Goal: Navigation & Orientation: Find specific page/section

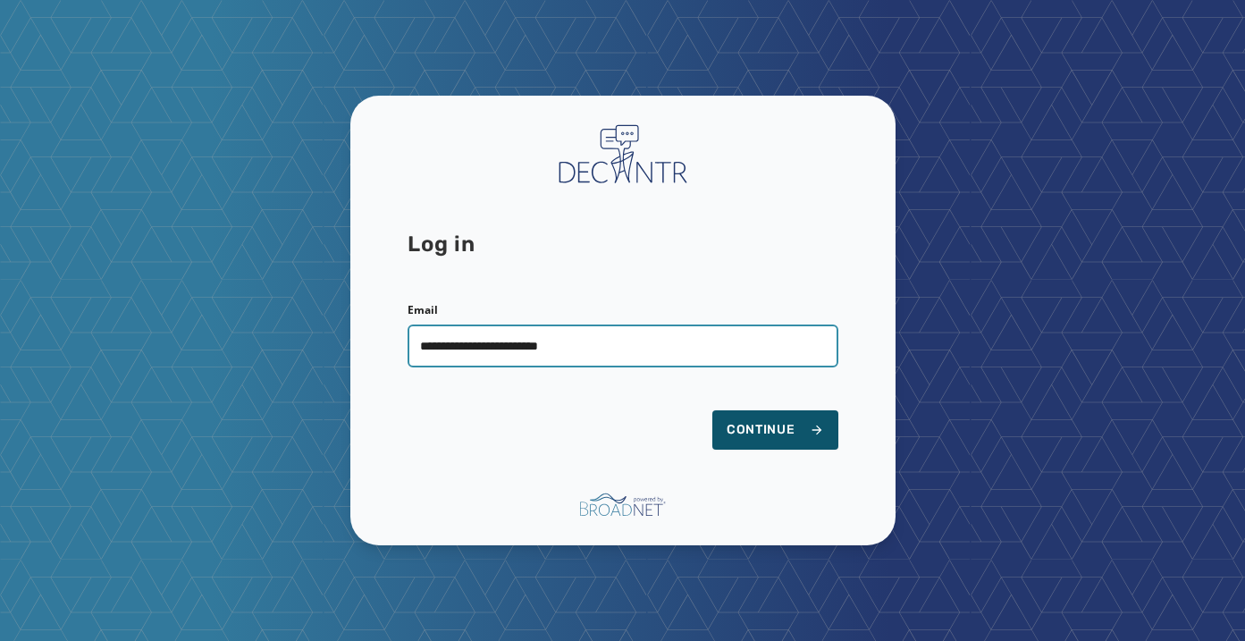
click at [626, 346] on input "**********" at bounding box center [623, 345] width 431 height 43
type input "**********"
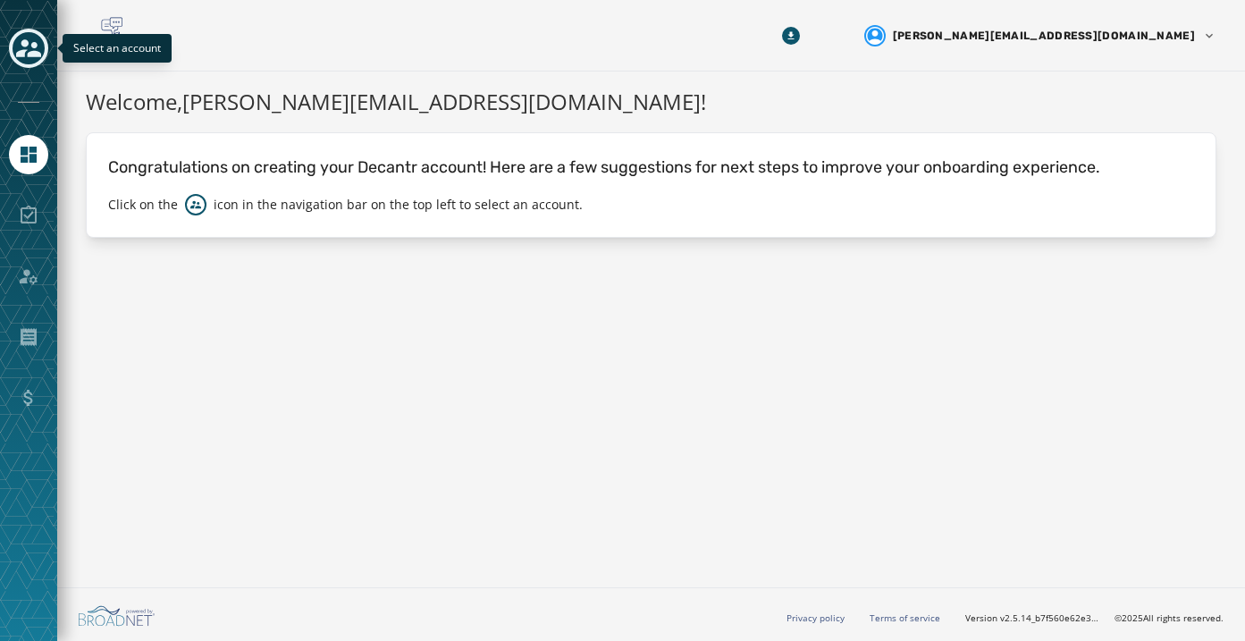
click at [29, 58] on icon "Toggle account select drawer" at bounding box center [28, 48] width 25 height 25
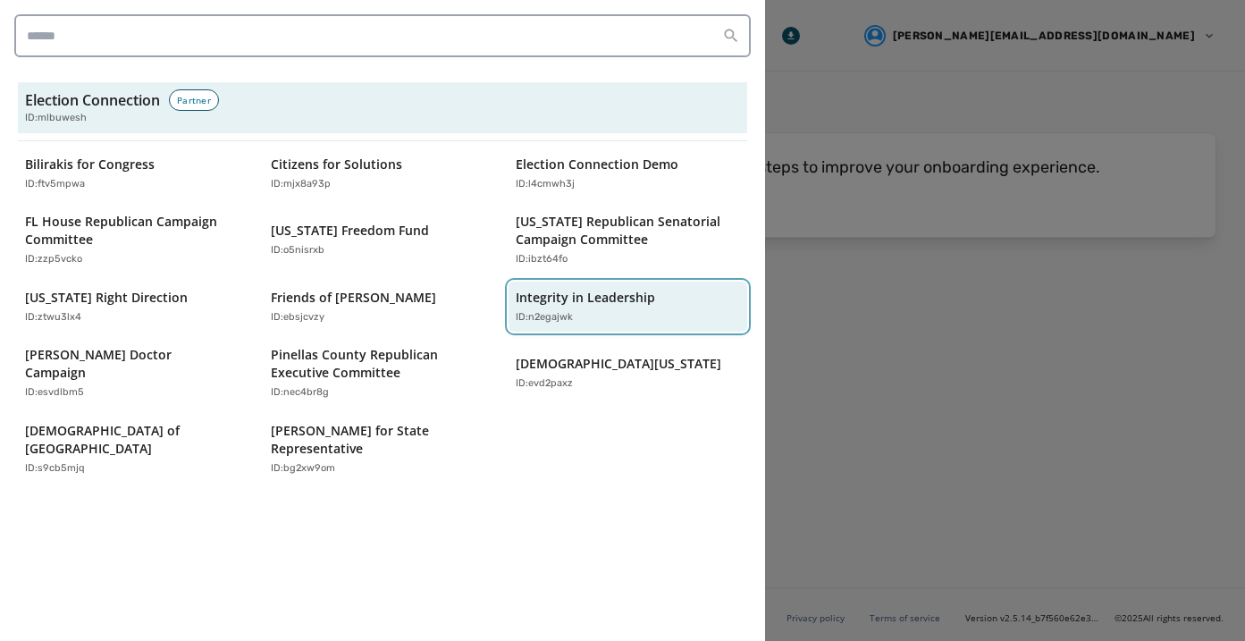
click at [602, 304] on p "Integrity in Leadership" at bounding box center [585, 298] width 139 height 18
